Goal: Task Accomplishment & Management: Complete application form

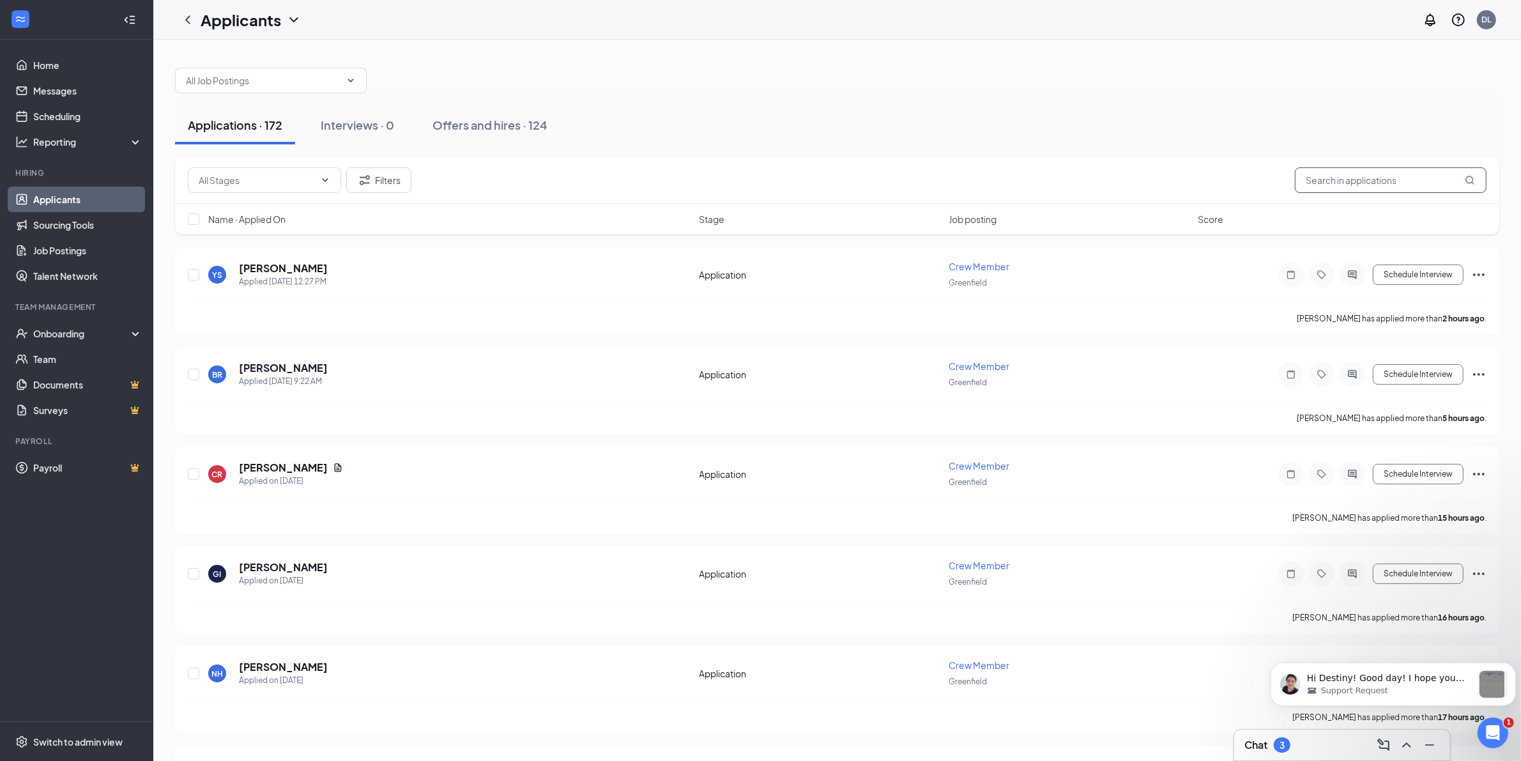
click at [1404, 180] on input "text" at bounding box center [1391, 180] width 192 height 26
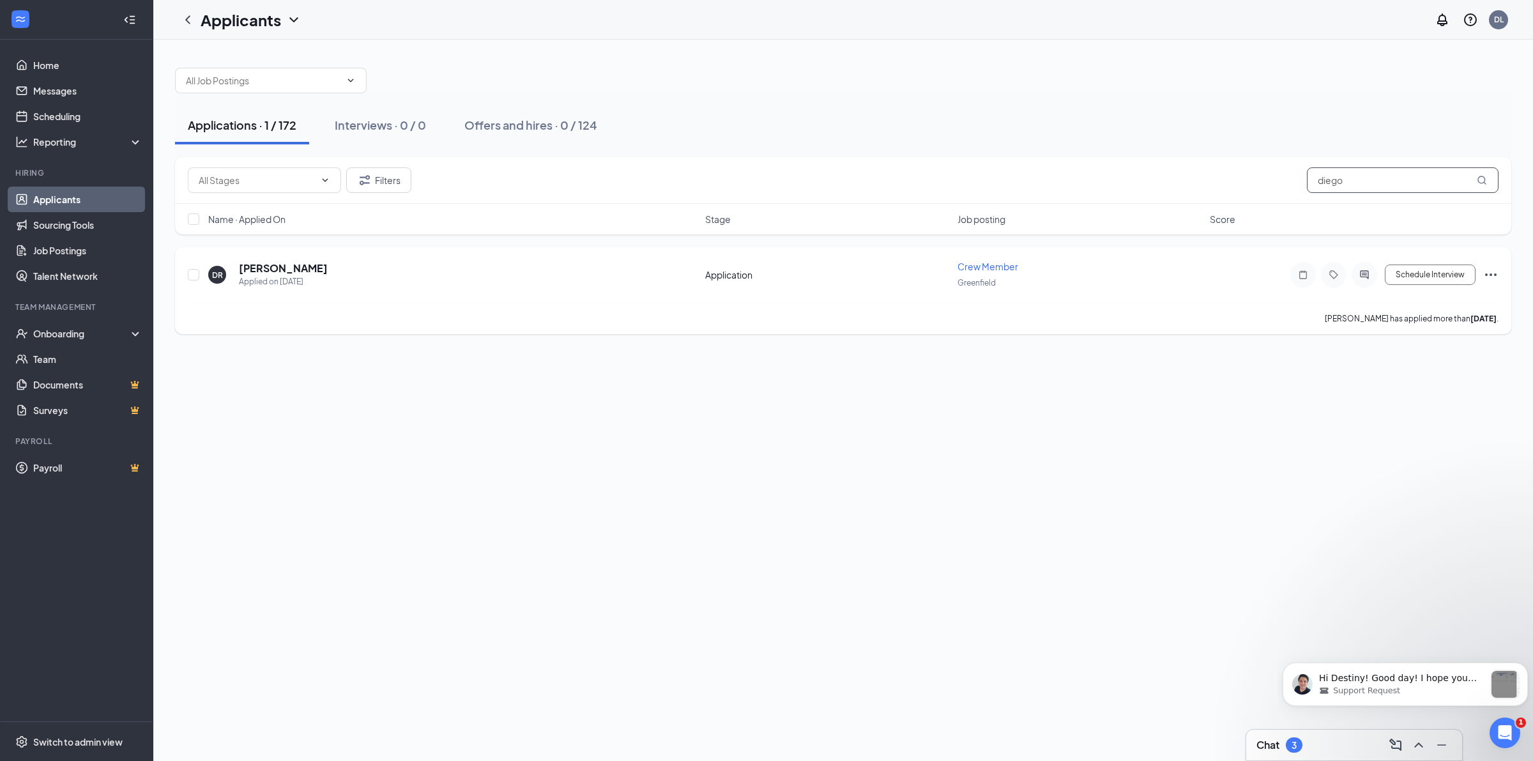
type input "diego"
click at [1487, 277] on icon "Ellipses" at bounding box center [1491, 274] width 15 height 15
click at [285, 268] on h5 "[PERSON_NAME]" at bounding box center [283, 268] width 89 height 14
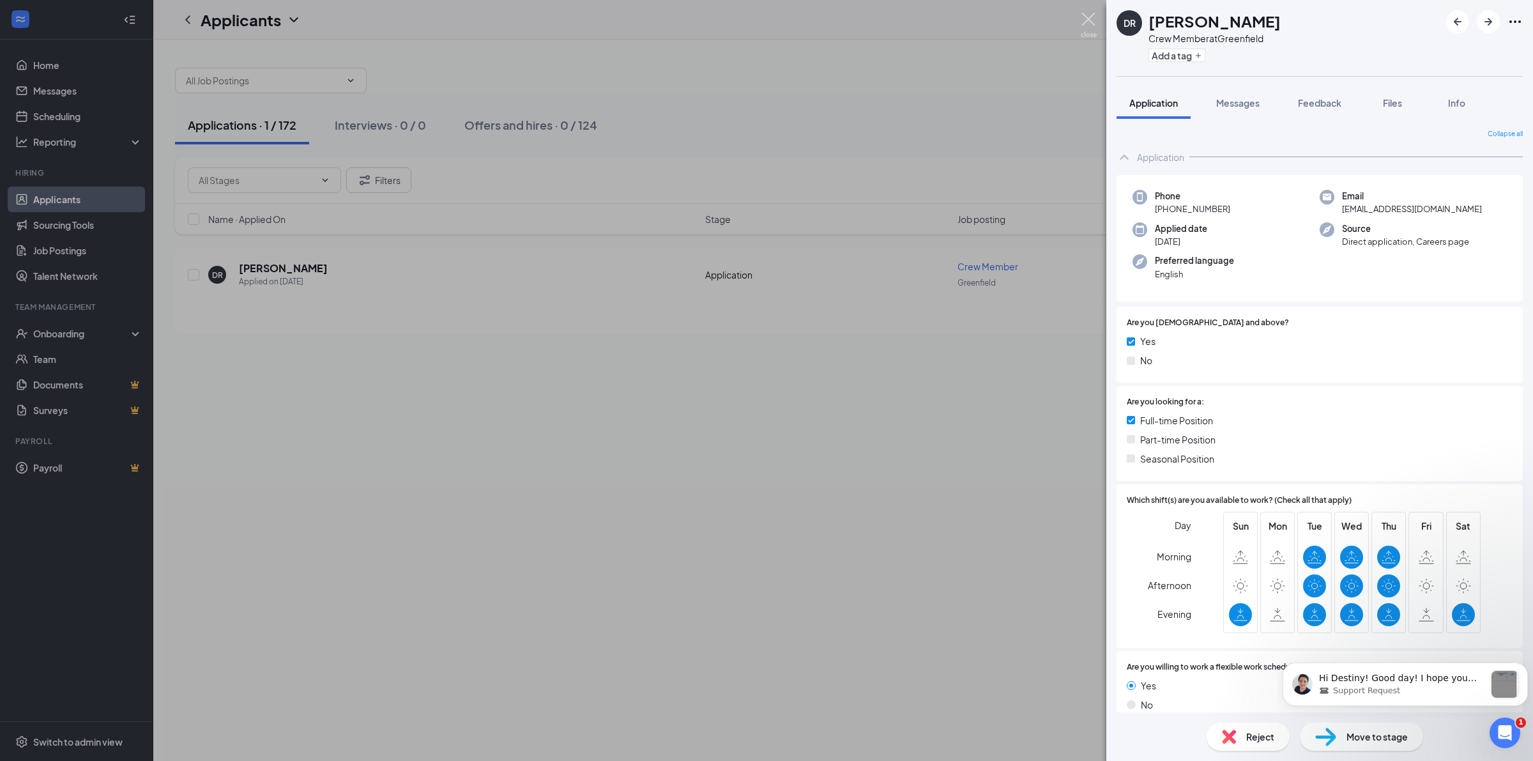
click at [1095, 18] on img at bounding box center [1089, 25] width 16 height 25
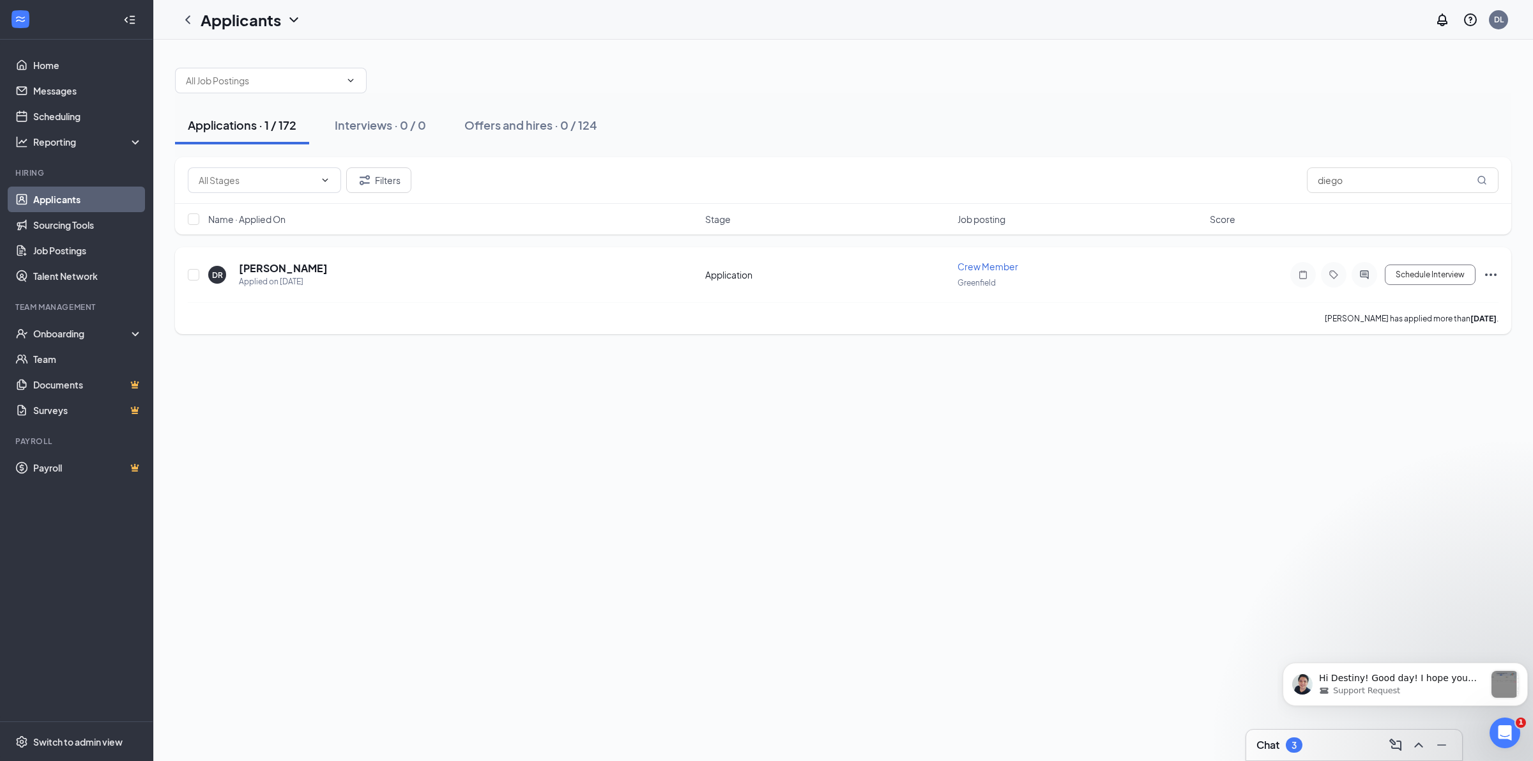
click at [1487, 272] on icon "Ellipses" at bounding box center [1491, 274] width 15 height 15
click at [1412, 304] on p "[PERSON_NAME] as hired" at bounding box center [1434, 301] width 110 height 13
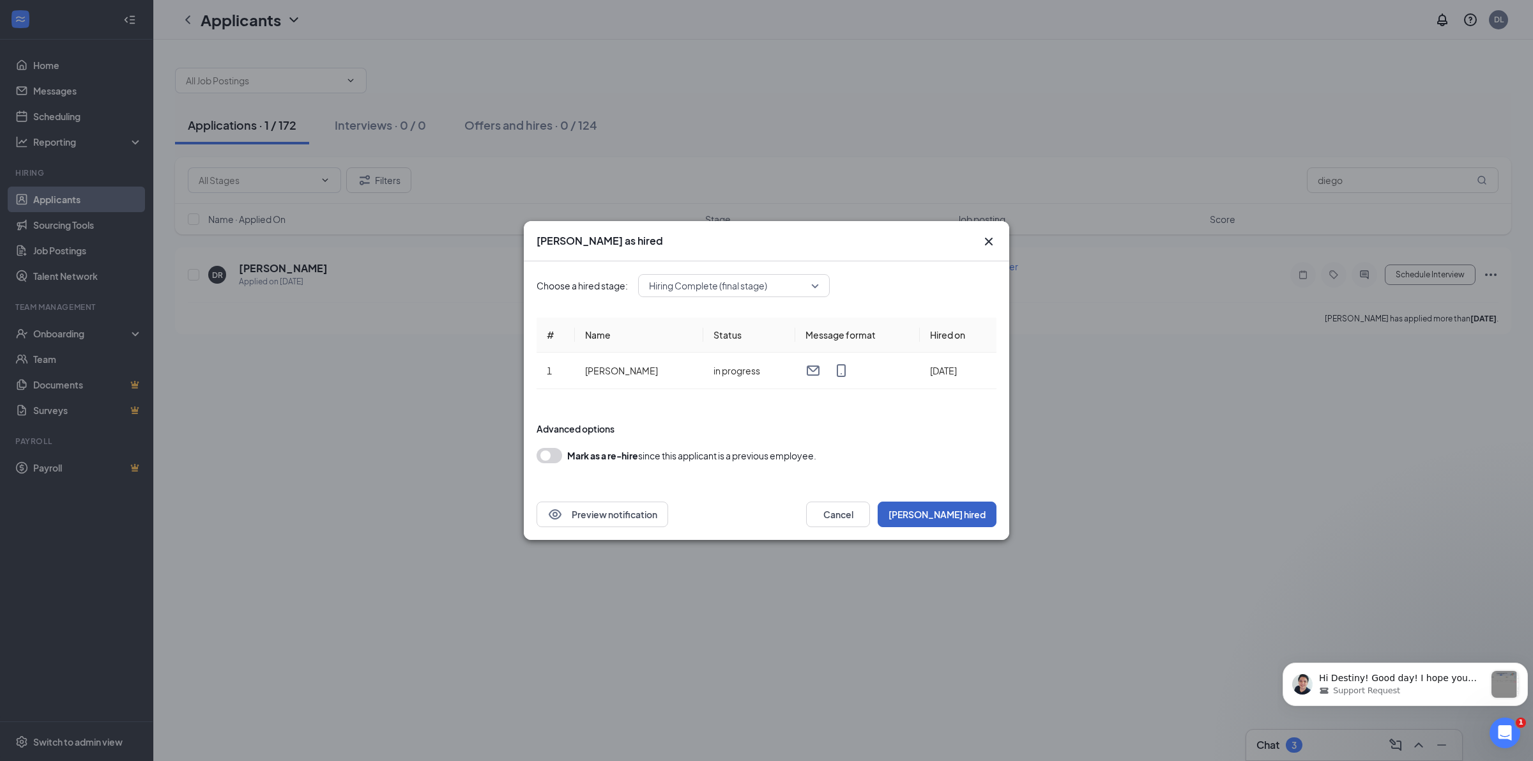
click at [976, 507] on button "[PERSON_NAME] hired" at bounding box center [937, 515] width 119 height 26
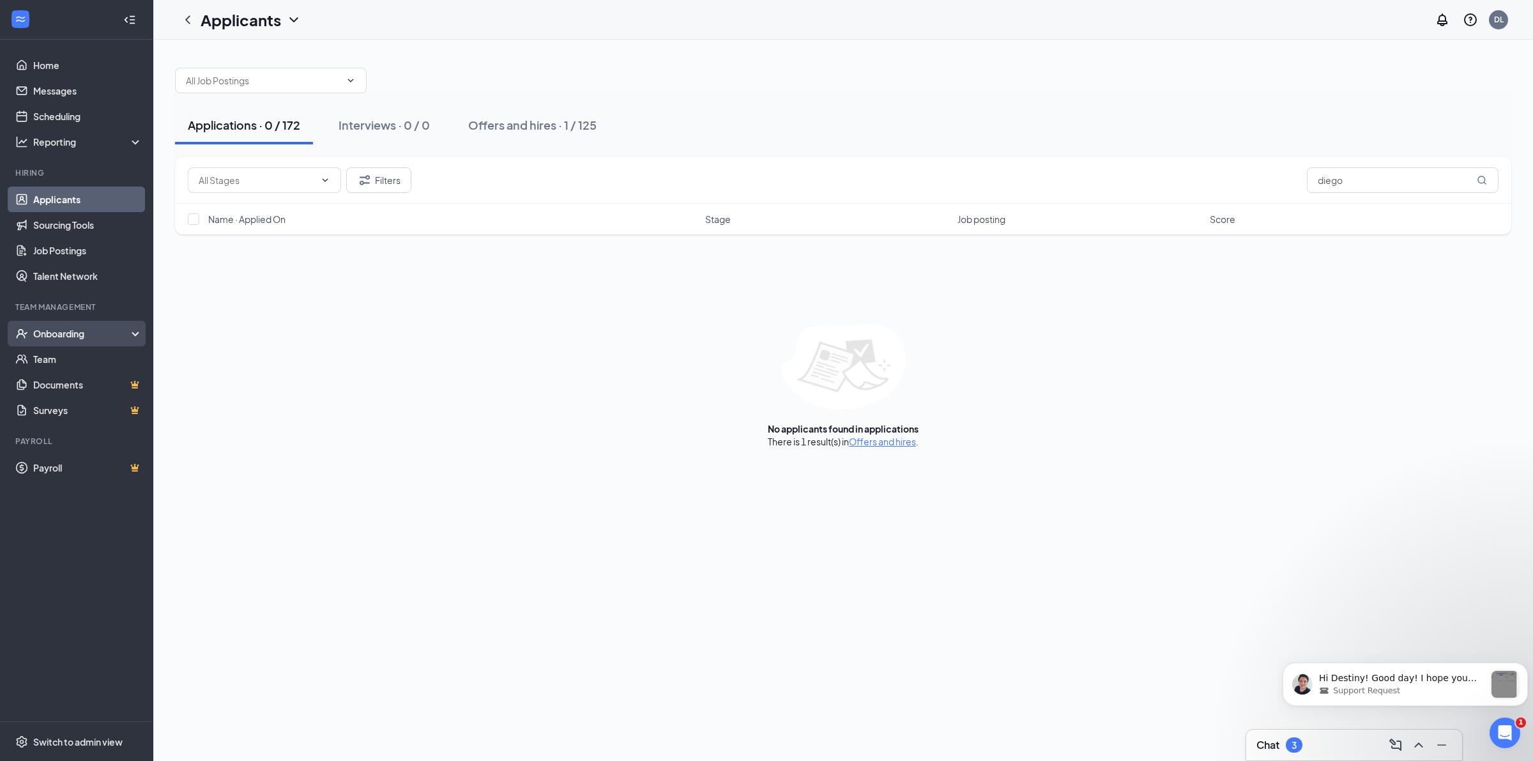
click at [69, 336] on div "Onboarding" at bounding box center [82, 333] width 98 height 13
click at [68, 357] on link "Overview" at bounding box center [87, 359] width 109 height 26
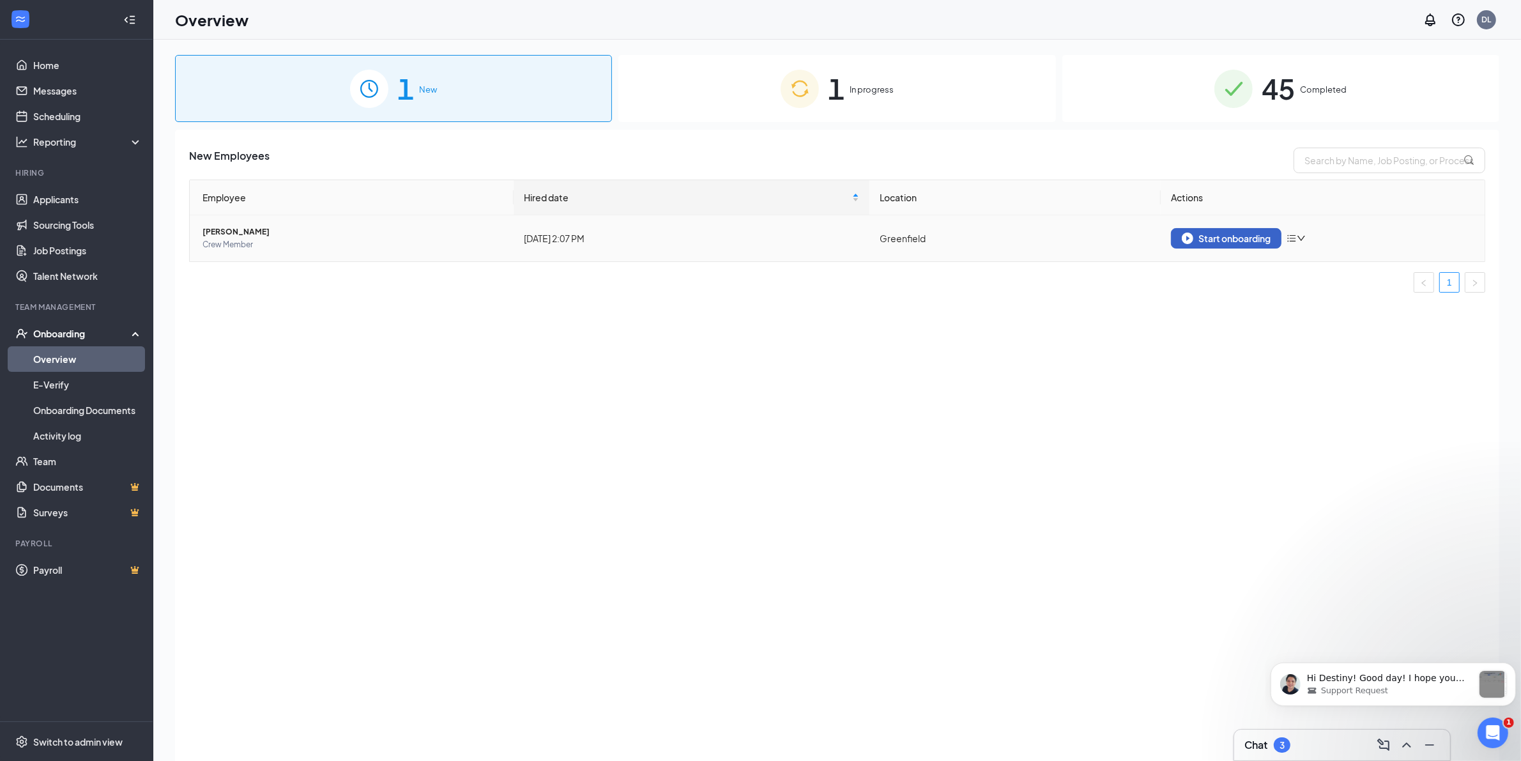
click at [1206, 233] on div "Start onboarding" at bounding box center [1226, 239] width 89 height 12
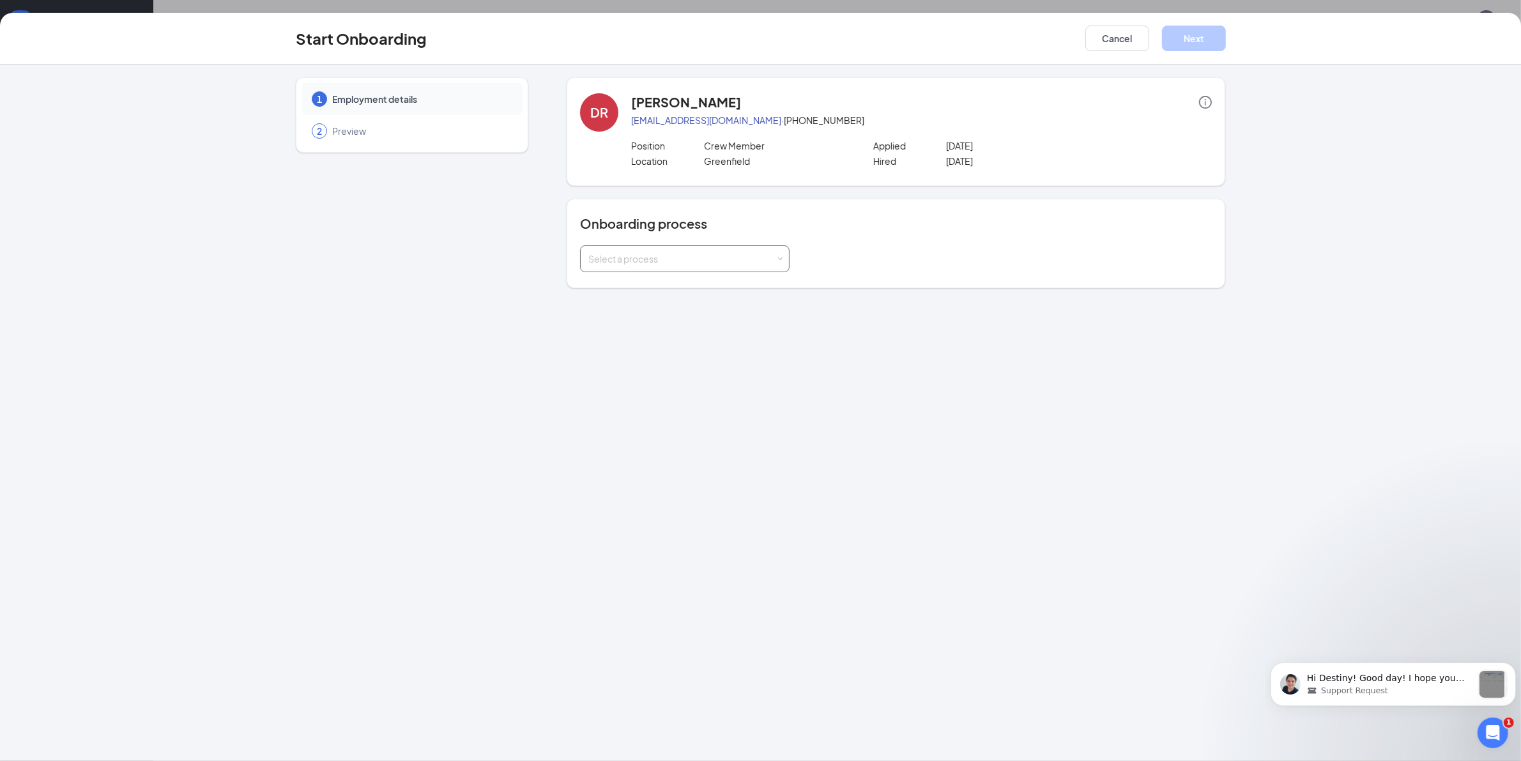
click at [768, 256] on div "Select a process" at bounding box center [681, 258] width 187 height 13
click at [684, 302] on li "[PERSON_NAME] of [PERSON_NAME]" at bounding box center [685, 308] width 210 height 23
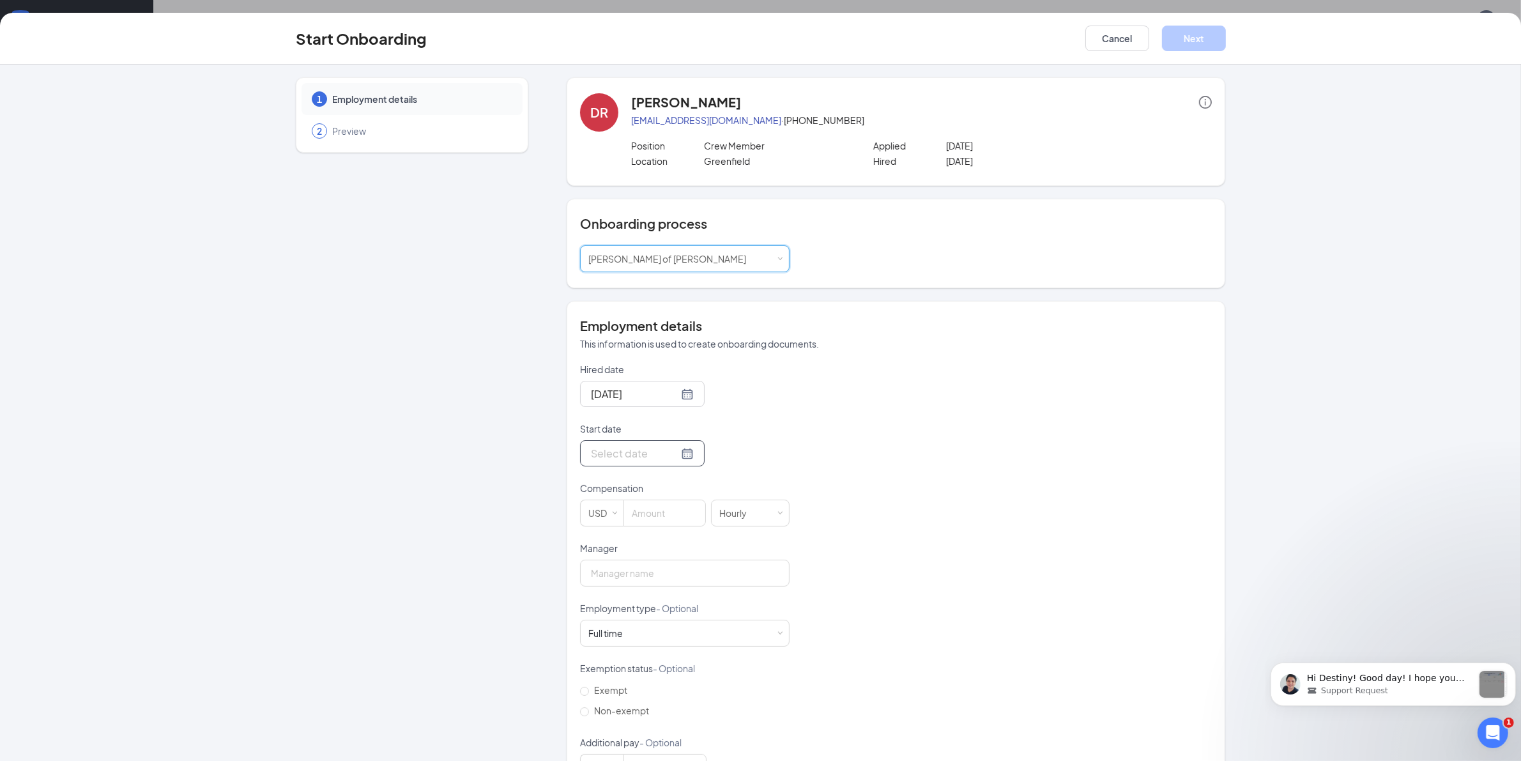
click at [650, 449] on input "Start date" at bounding box center [635, 453] width 88 height 16
type input "[DATE]"
click at [640, 605] on div "26" at bounding box center [645, 605] width 15 height 15
click at [649, 519] on input at bounding box center [664, 513] width 81 height 26
type input "14"
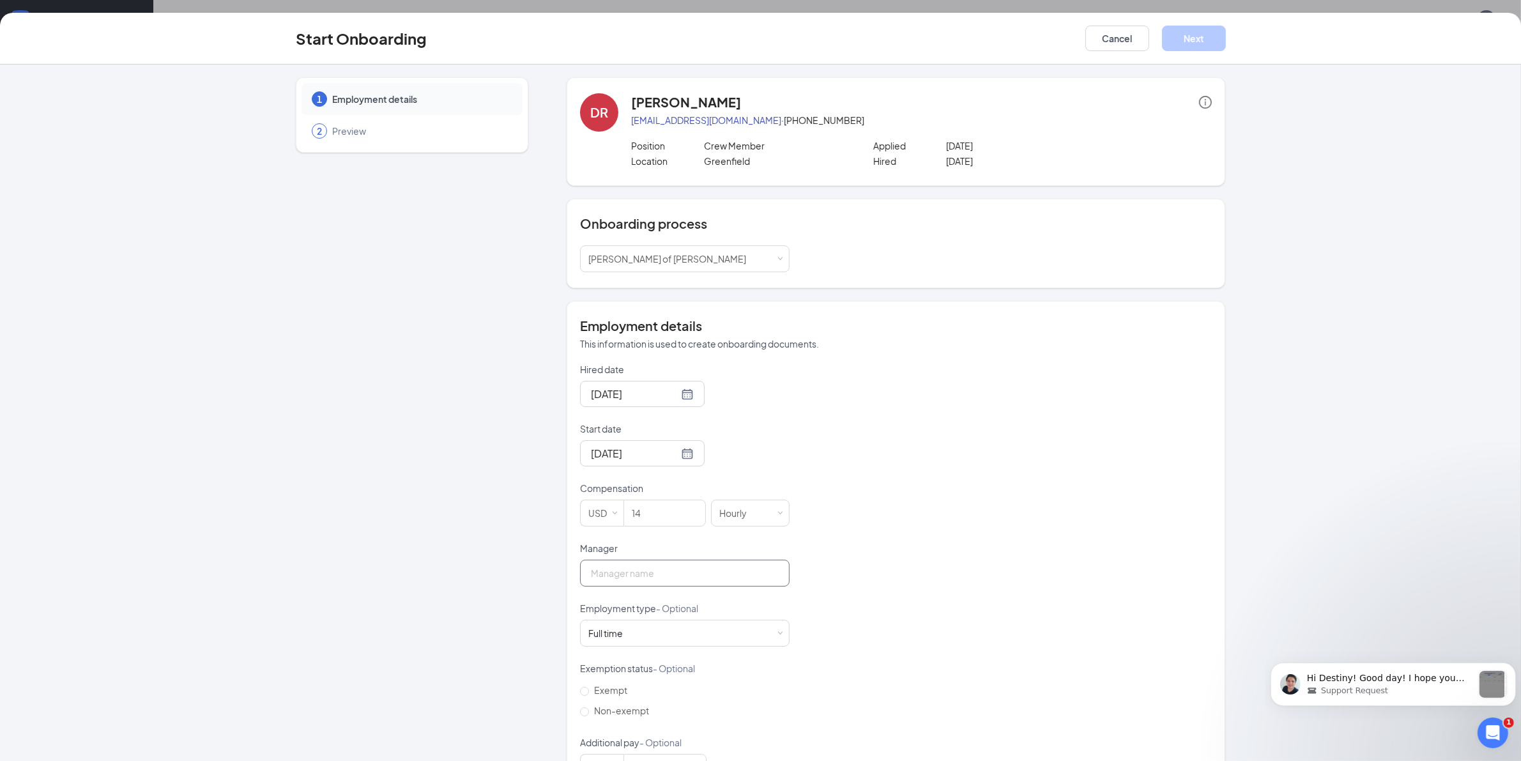
click at [706, 579] on input "Manager" at bounding box center [685, 573] width 210 height 27
click at [611, 581] on input "Destin [PERSON_NAME]" at bounding box center [685, 573] width 210 height 27
type input "[PERSON_NAME]"
click at [638, 629] on div "Full time Works 30+ hours per week and is reasonably expected to work" at bounding box center [684, 633] width 193 height 26
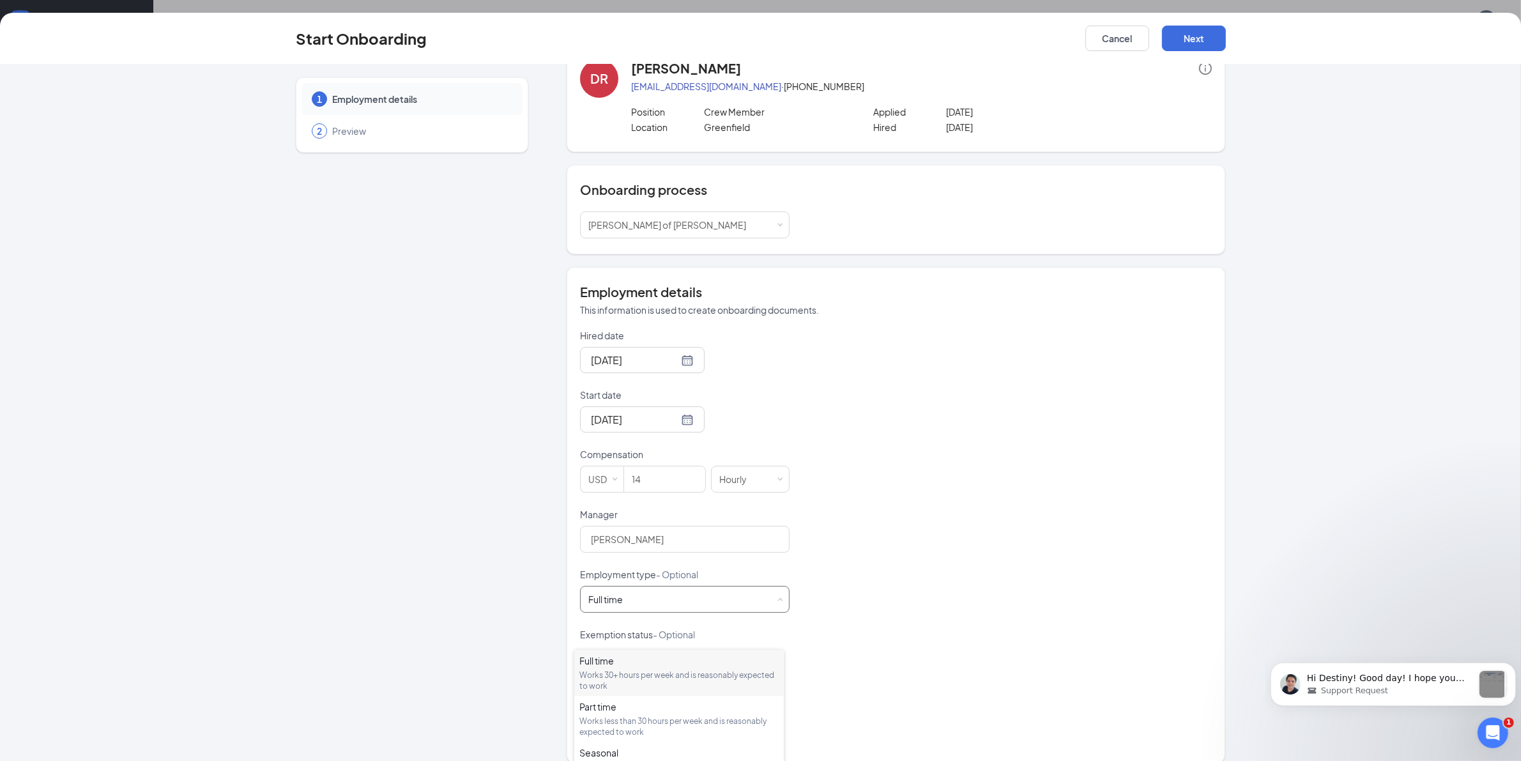
scroll to position [50, 0]
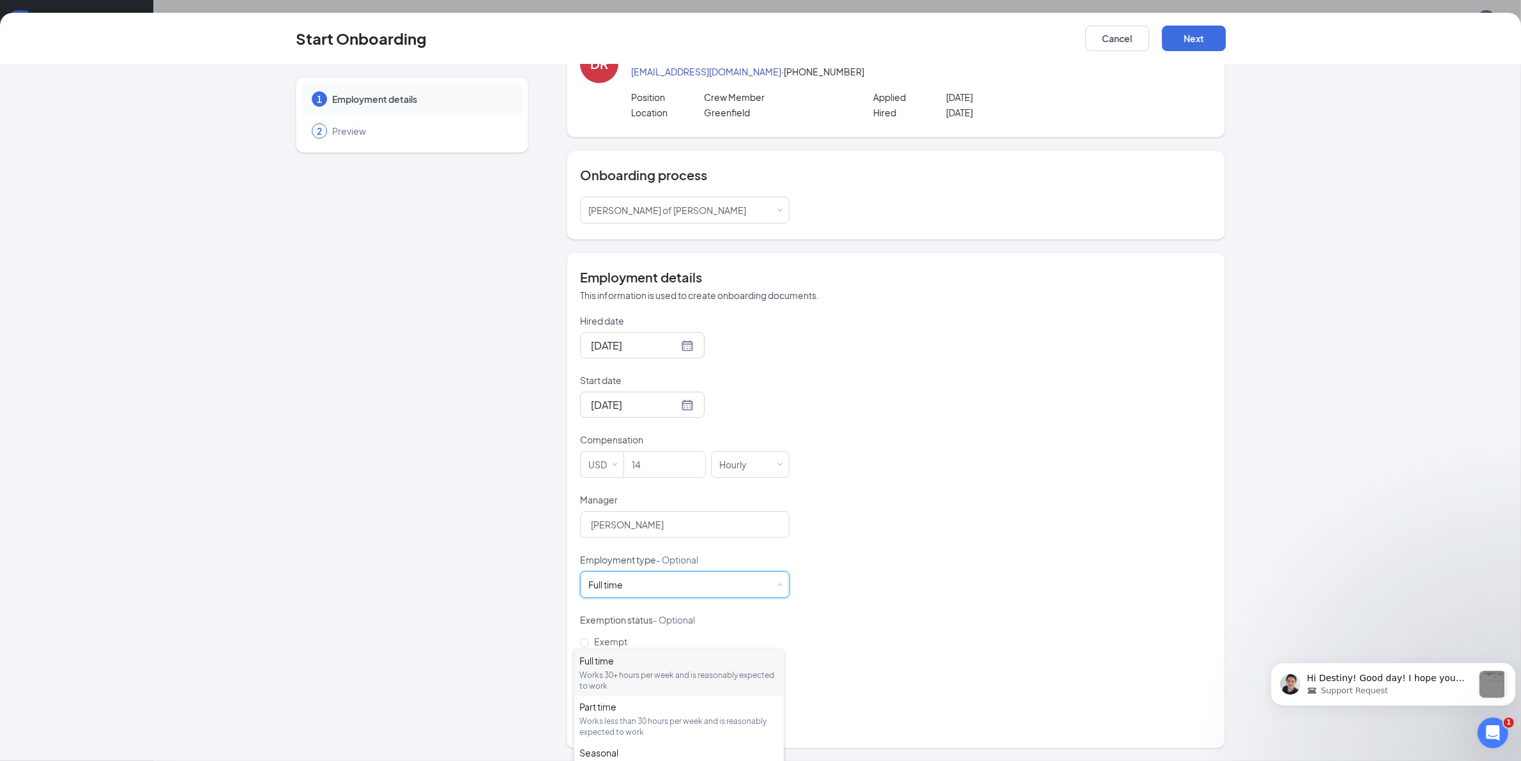
click at [914, 587] on div "Hired date [DATE] Start date [DATE] [DATE] Su Mo Tu We Th Fr Sa 27 28 29 30 31 …" at bounding box center [896, 523] width 632 height 418
click at [580, 662] on input "Non-exempt" at bounding box center [584, 663] width 9 height 9
radio input "true"
click at [1201, 43] on button "Next" at bounding box center [1194, 39] width 64 height 26
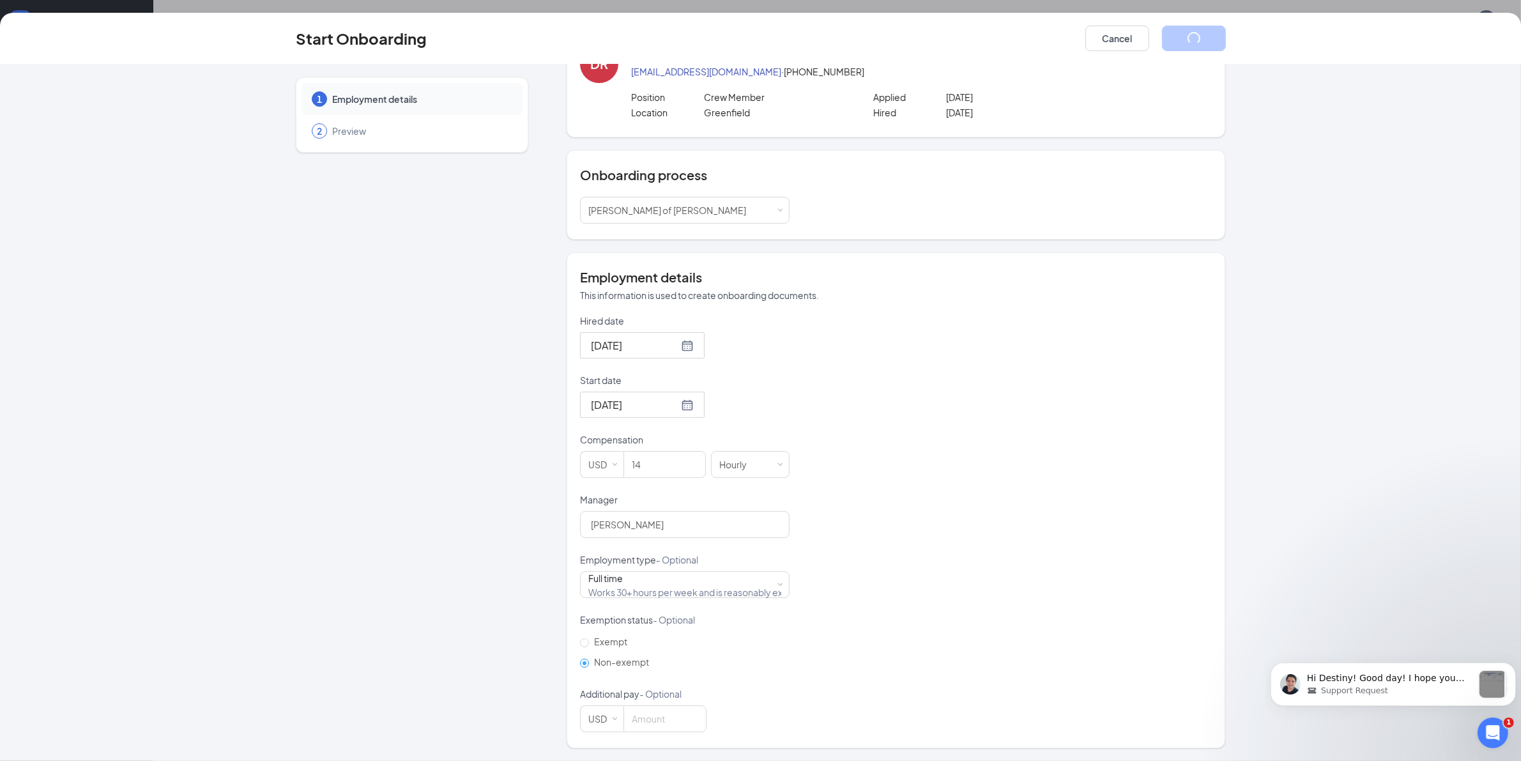
scroll to position [0, 0]
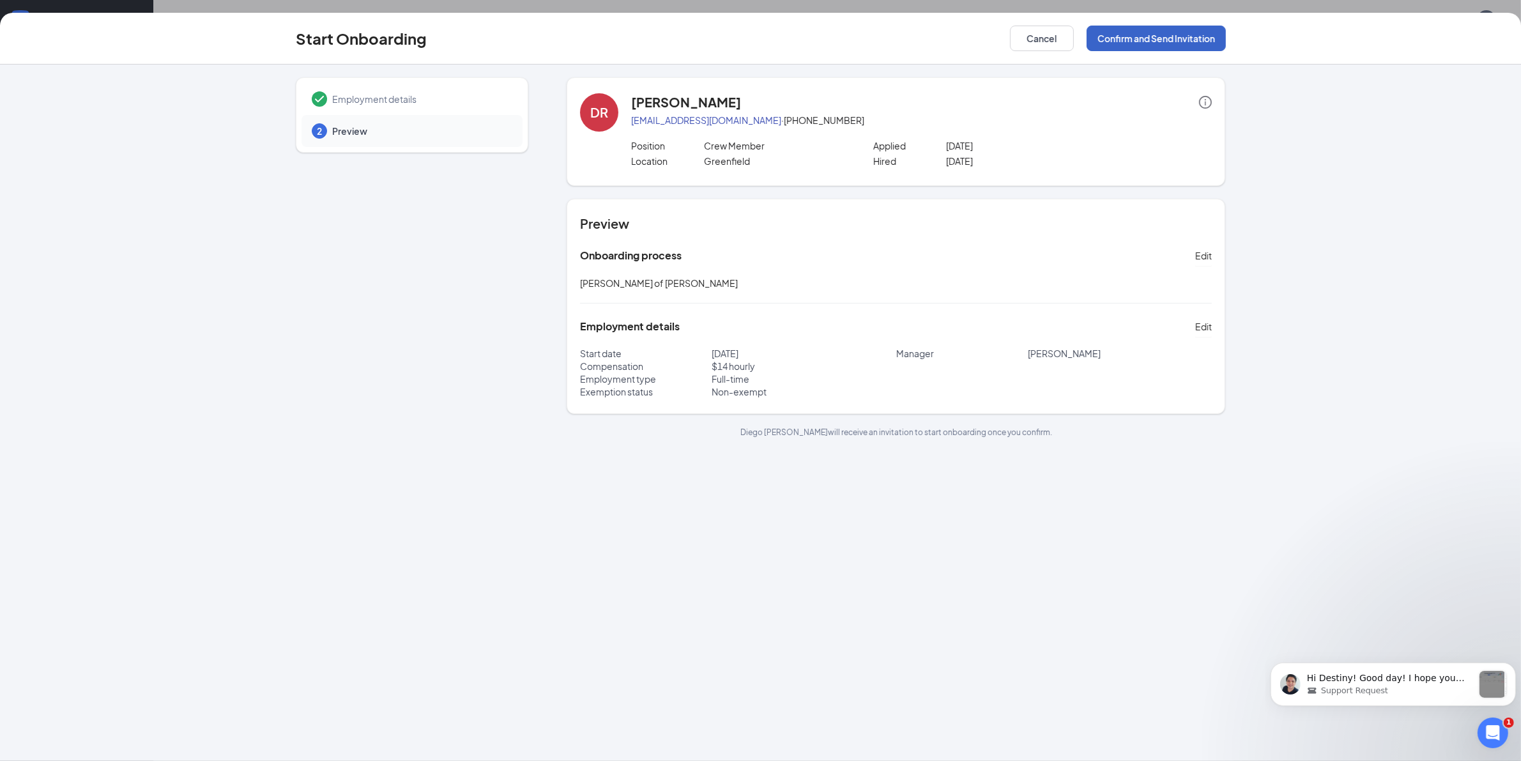
click at [1156, 40] on button "Confirm and Send Invitation" at bounding box center [1156, 39] width 139 height 26
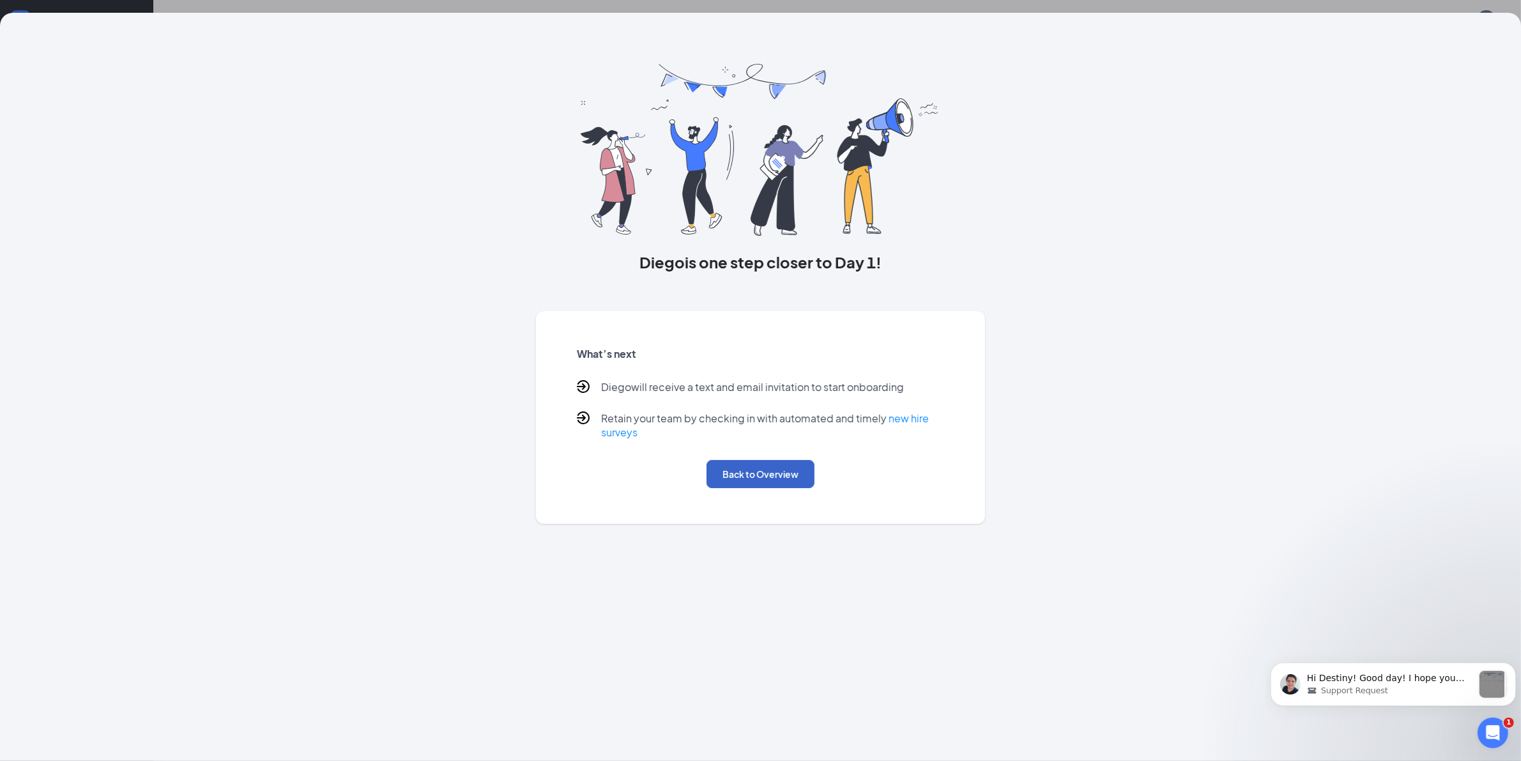
click at [807, 465] on button "Back to Overview" at bounding box center [761, 474] width 108 height 28
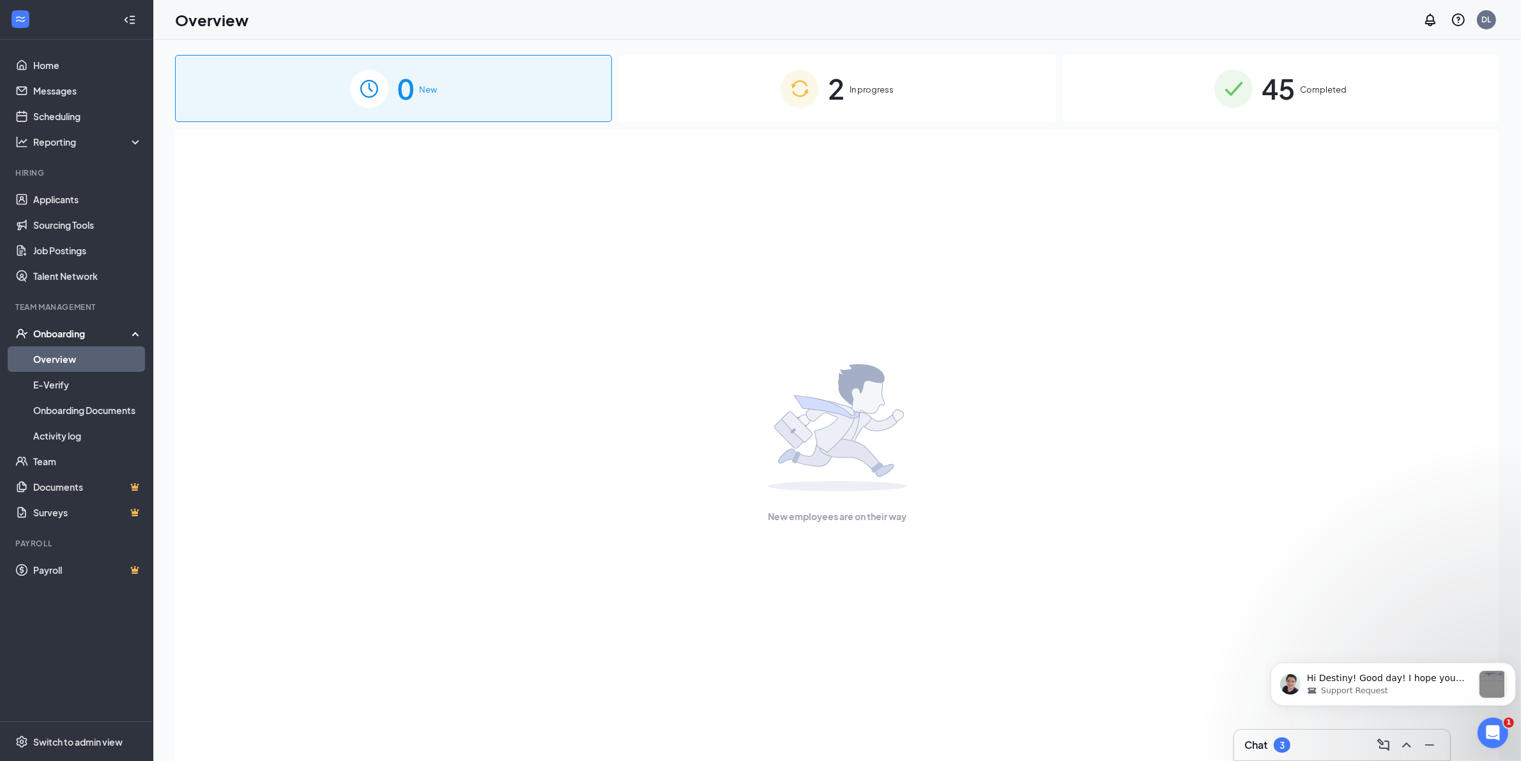
click at [944, 58] on div "2 In progress" at bounding box center [837, 88] width 437 height 67
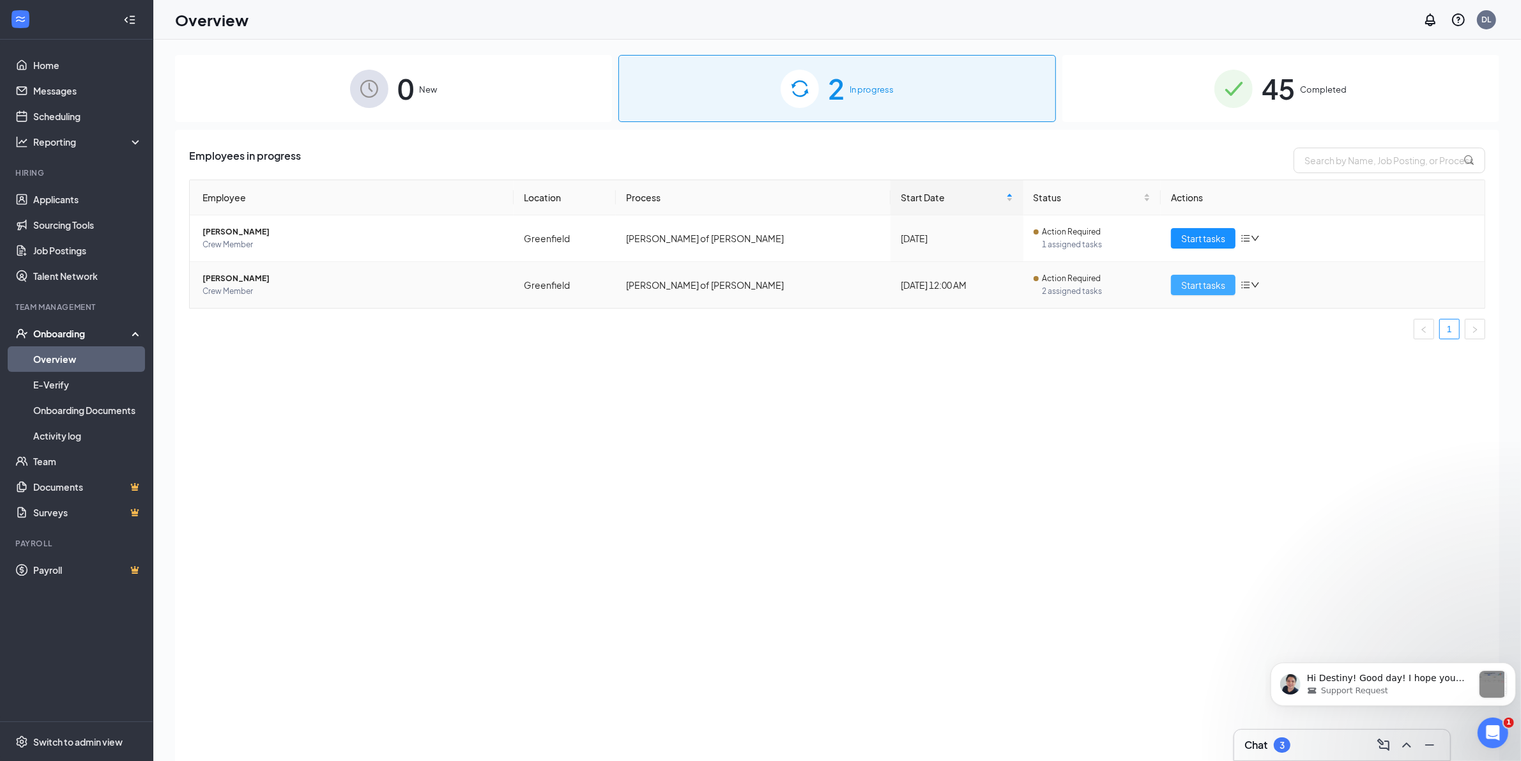
click at [1218, 286] on span "Start tasks" at bounding box center [1203, 285] width 44 height 14
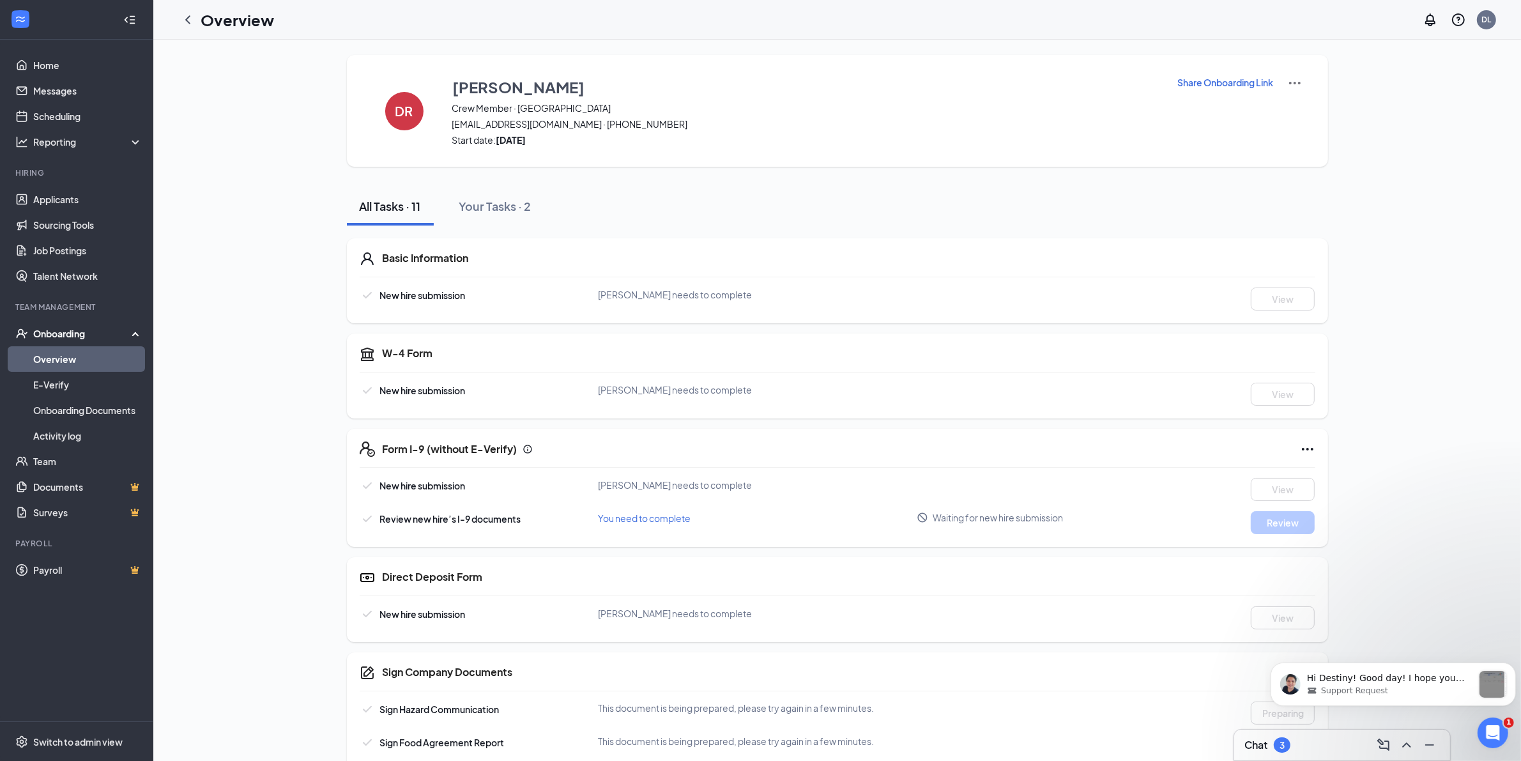
click at [1234, 82] on p "Share Onboarding Link" at bounding box center [1226, 82] width 96 height 13
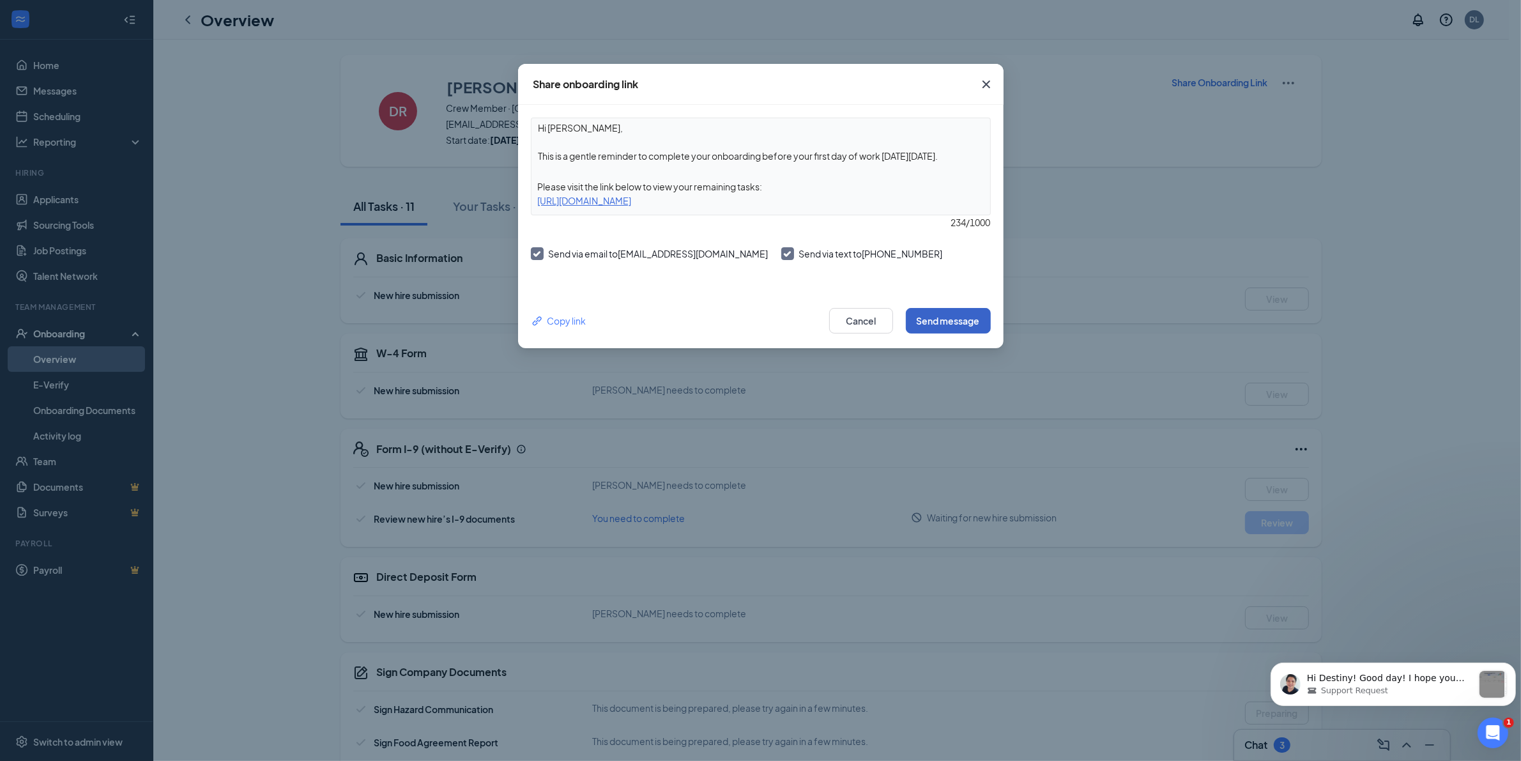
click at [958, 317] on button "Send message" at bounding box center [948, 321] width 85 height 26
